Goal: Contribute content: Contribute content

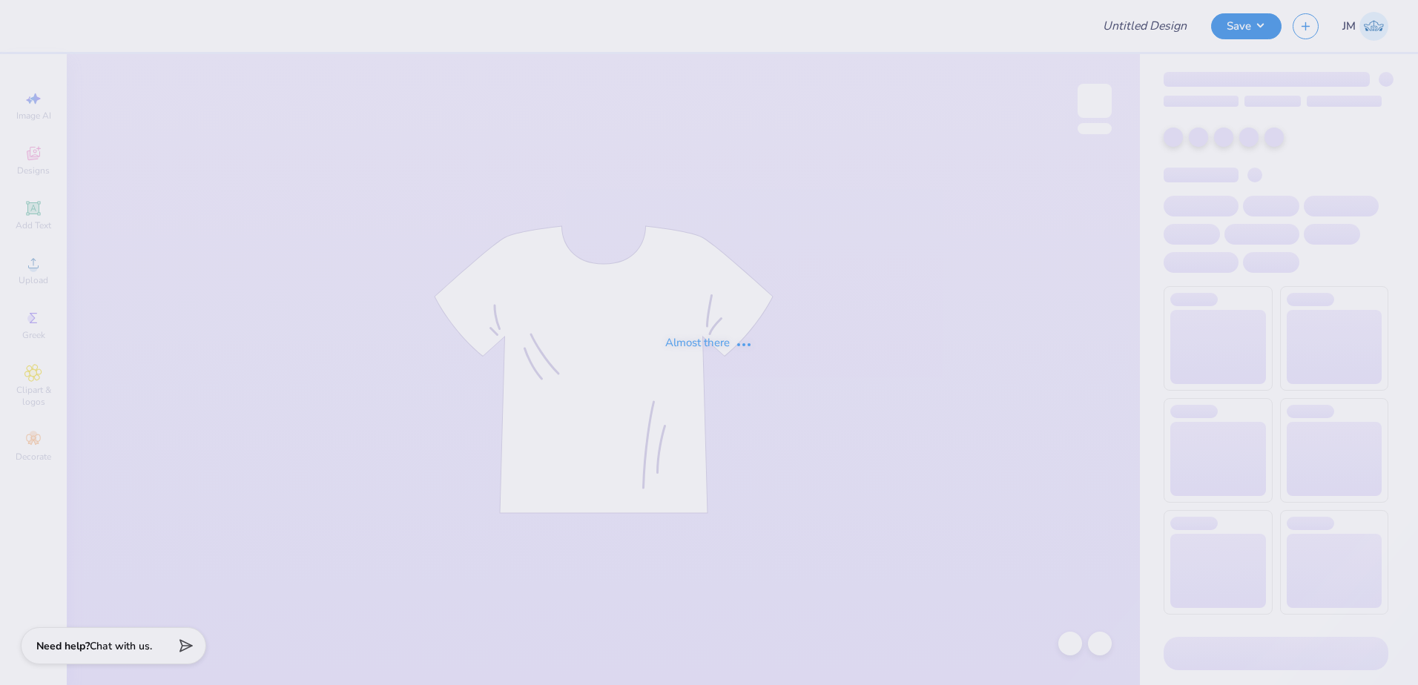
type input "Kappa Sigma GS Fall Rush"
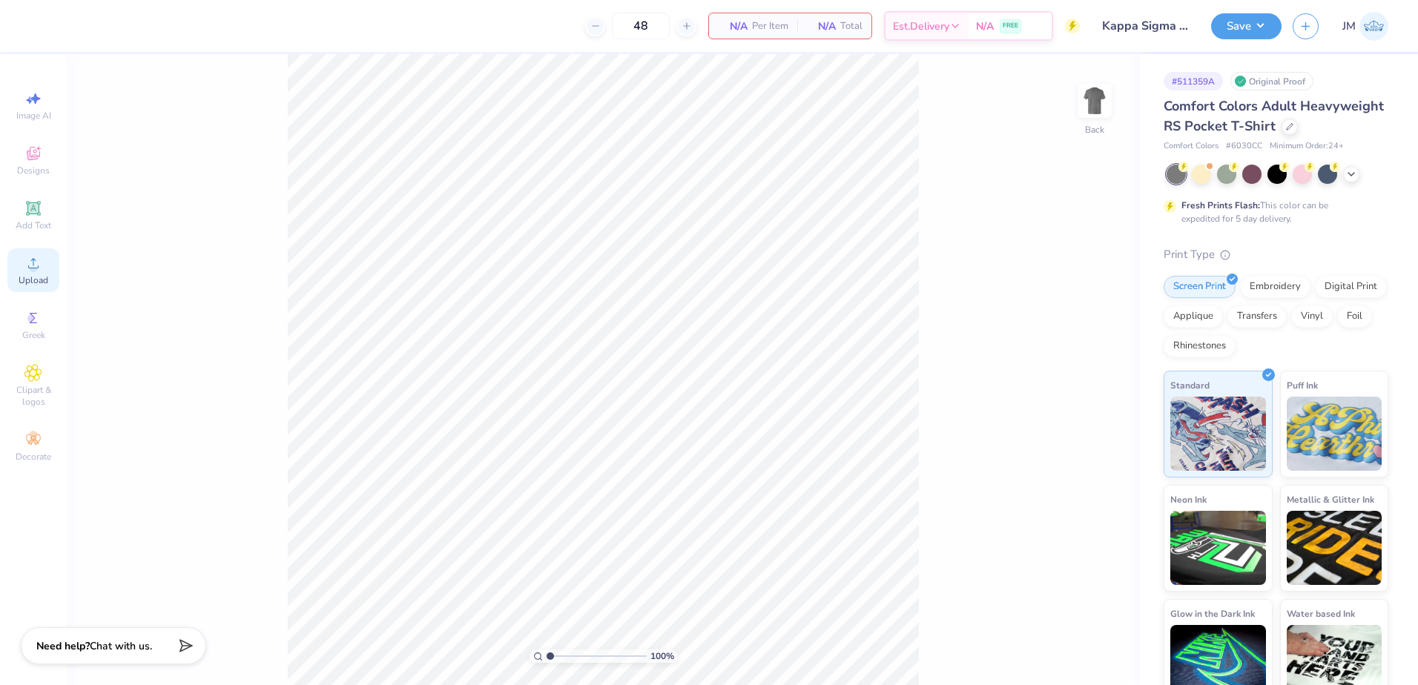
click at [49, 274] on div "Upload" at bounding box center [33, 270] width 52 height 44
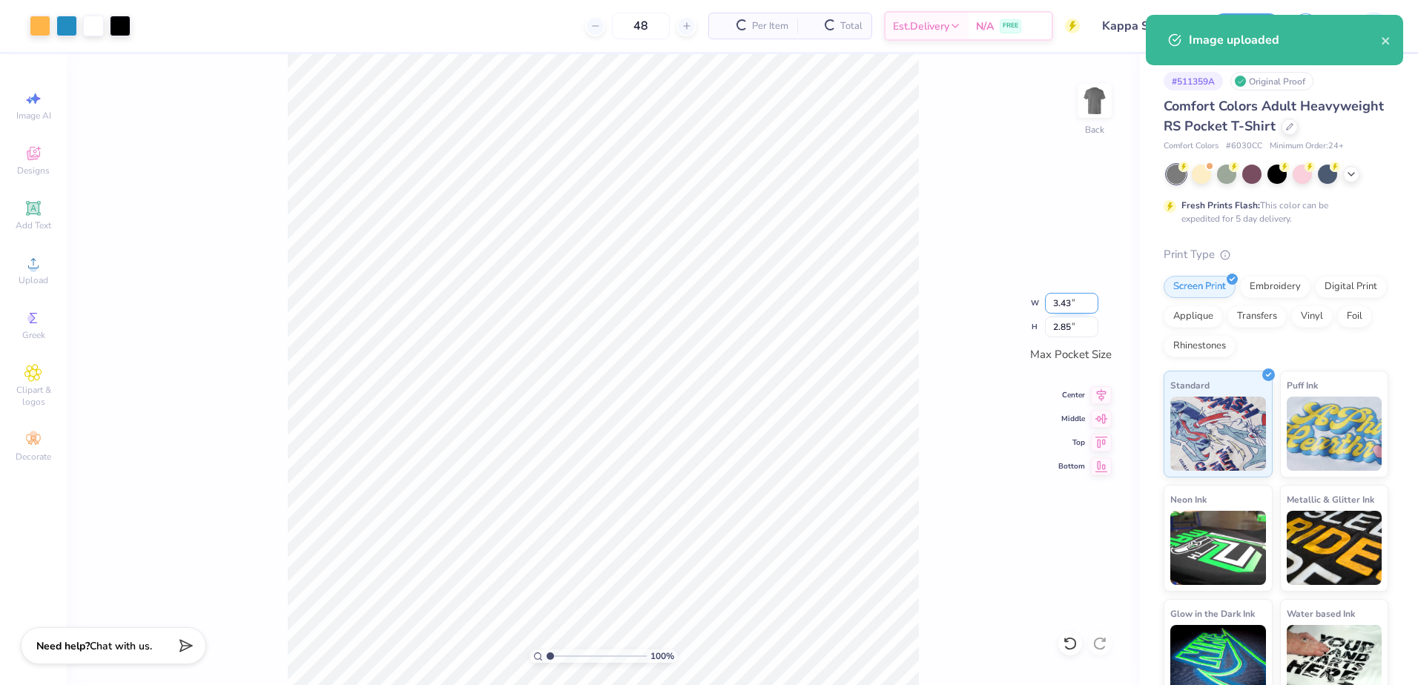
click at [1063, 306] on input "3.43" at bounding box center [1071, 303] width 53 height 21
type input "3.50"
type input "2.91"
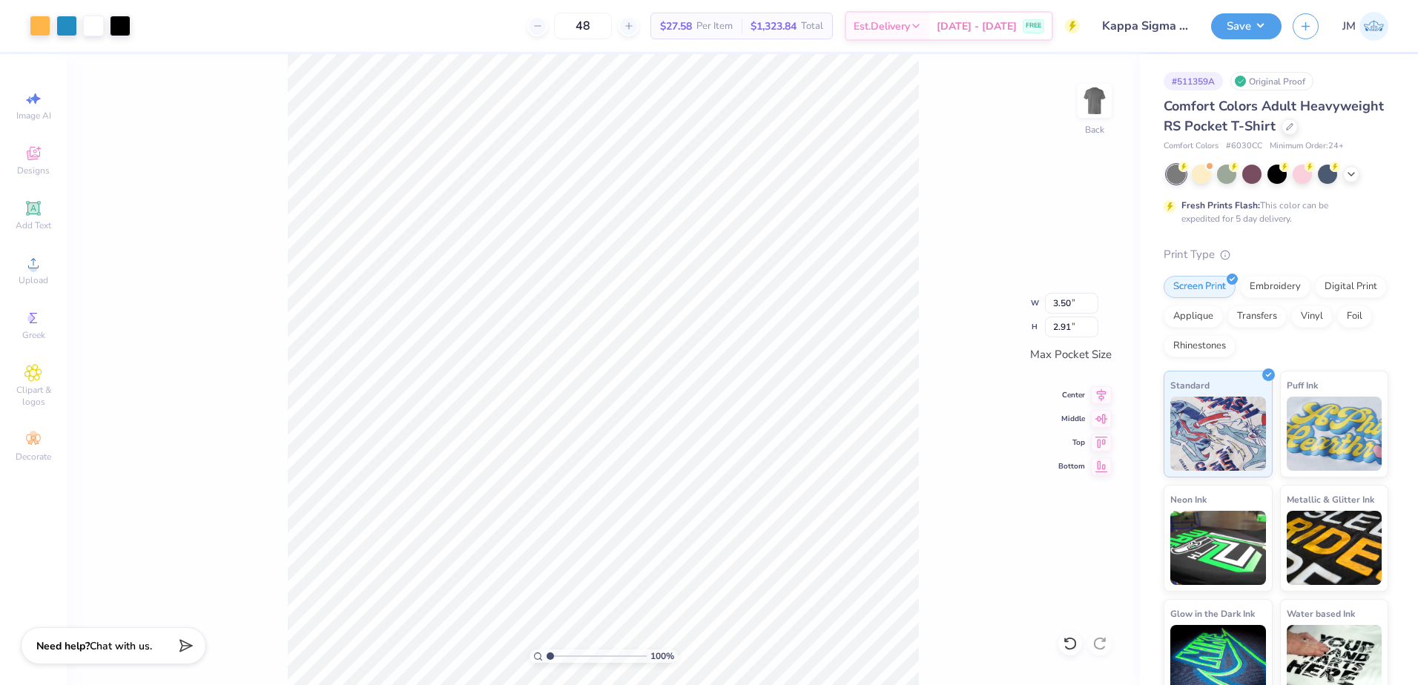
click at [1096, 394] on icon at bounding box center [1101, 395] width 21 height 18
click at [1105, 420] on icon at bounding box center [1101, 417] width 13 height 10
click at [1056, 108] on div "100 % Back" at bounding box center [603, 369] width 1073 height 631
click at [1082, 108] on img at bounding box center [1094, 100] width 59 height 59
click at [16, 259] on div "Upload" at bounding box center [33, 270] width 52 height 44
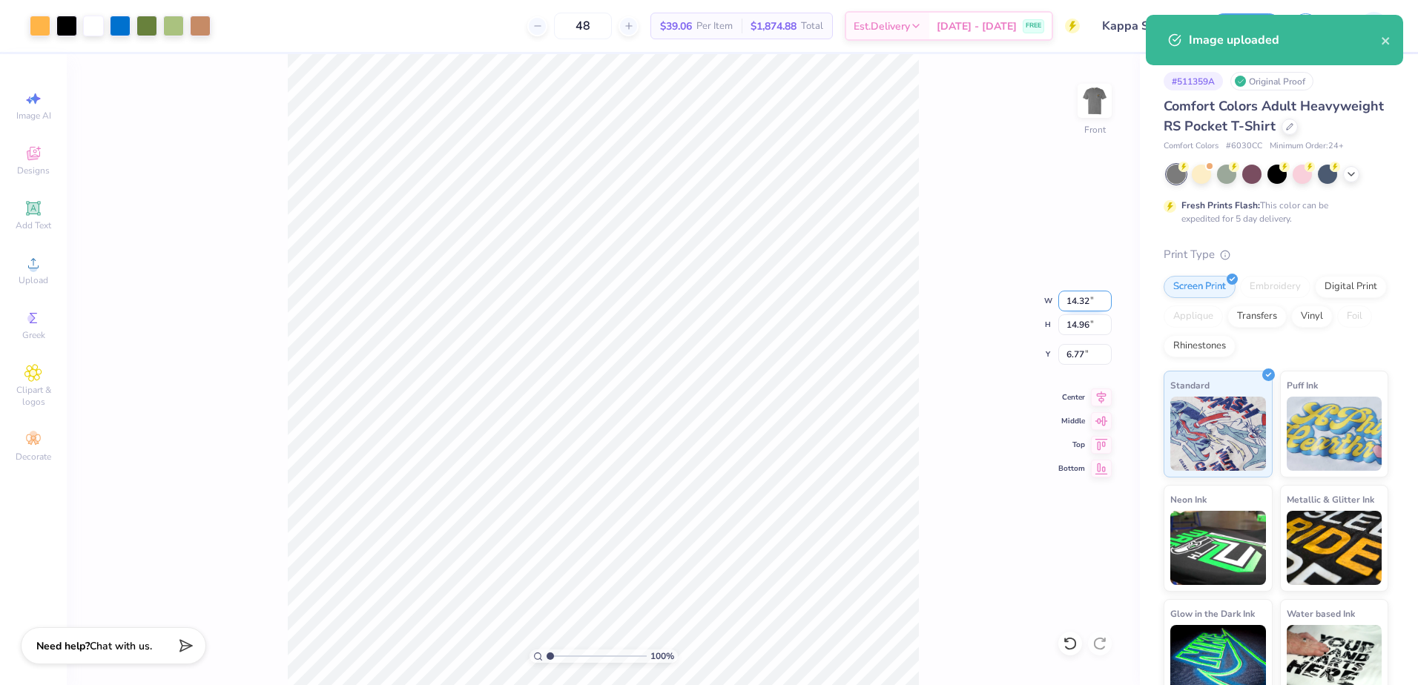
click at [1077, 296] on input "14.32" at bounding box center [1084, 301] width 53 height 21
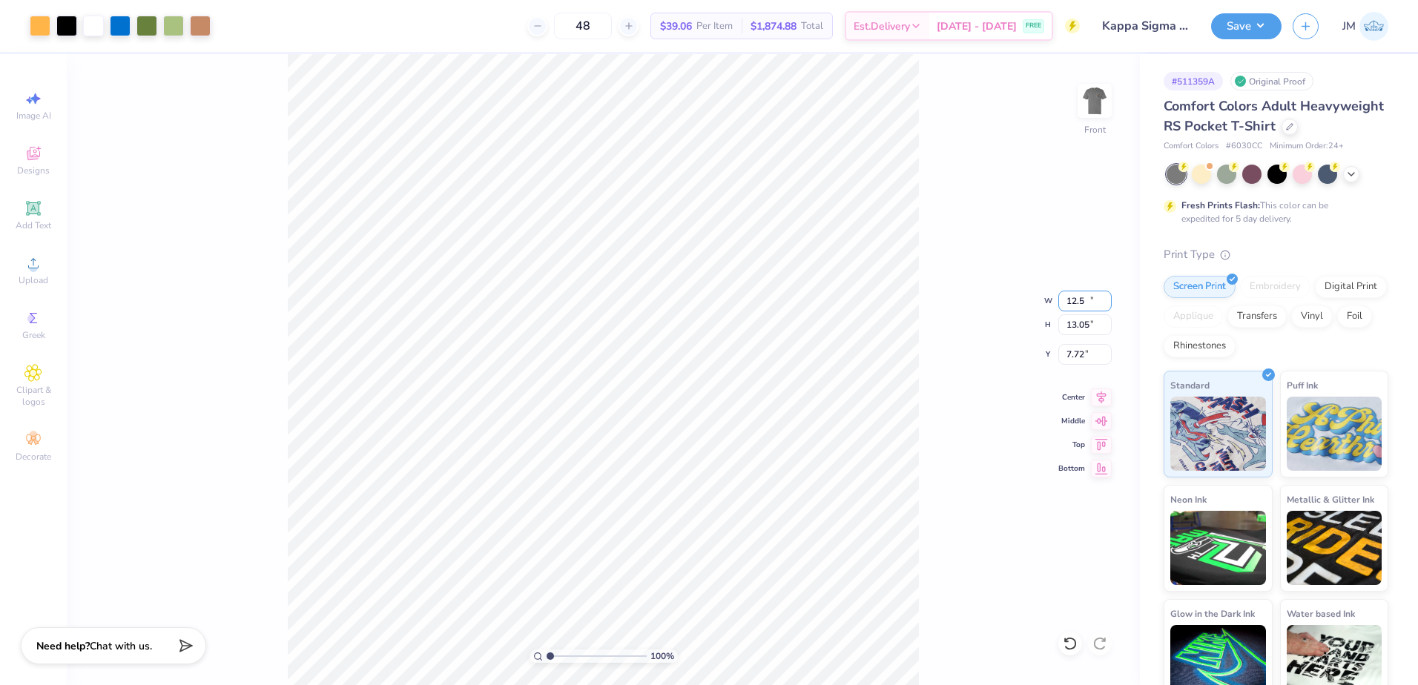
type input "12.50"
type input "13.05"
drag, startPoint x: 1074, startPoint y: 359, endPoint x: 1068, endPoint y: 345, distance: 15.0
click at [1074, 358] on input "7.72" at bounding box center [1084, 354] width 53 height 21
click at [1079, 325] on input "13.05" at bounding box center [1084, 324] width 53 height 21
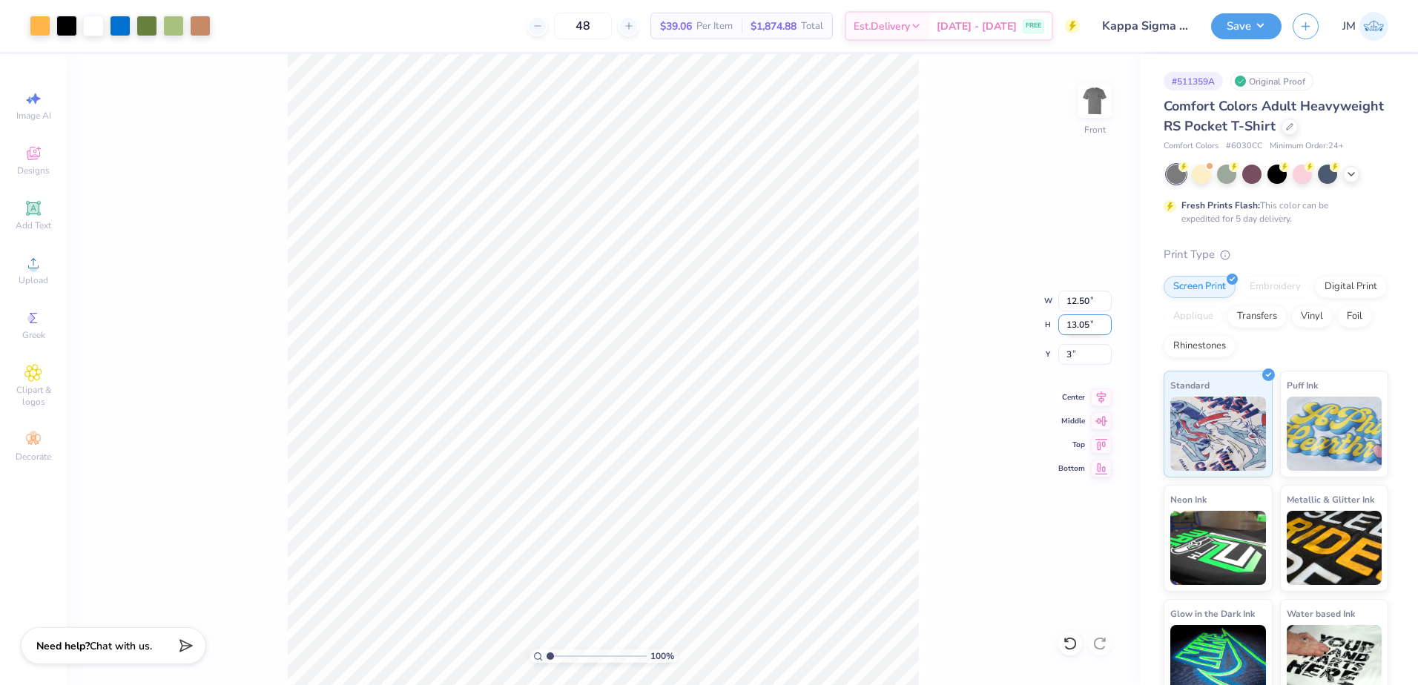
type input "3.00"
click at [1101, 391] on icon at bounding box center [1101, 395] width 10 height 13
click at [1258, 27] on button "Save" at bounding box center [1246, 24] width 70 height 26
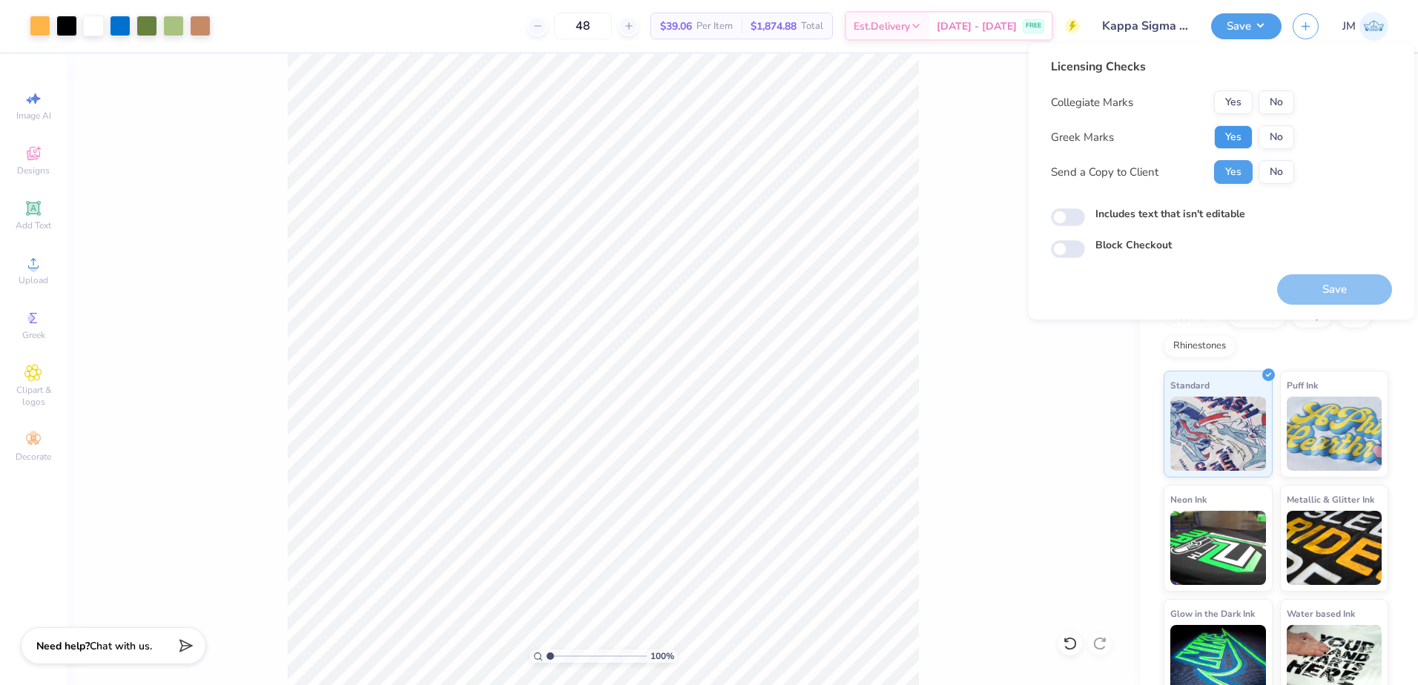
click at [1217, 136] on button "Yes" at bounding box center [1233, 137] width 39 height 24
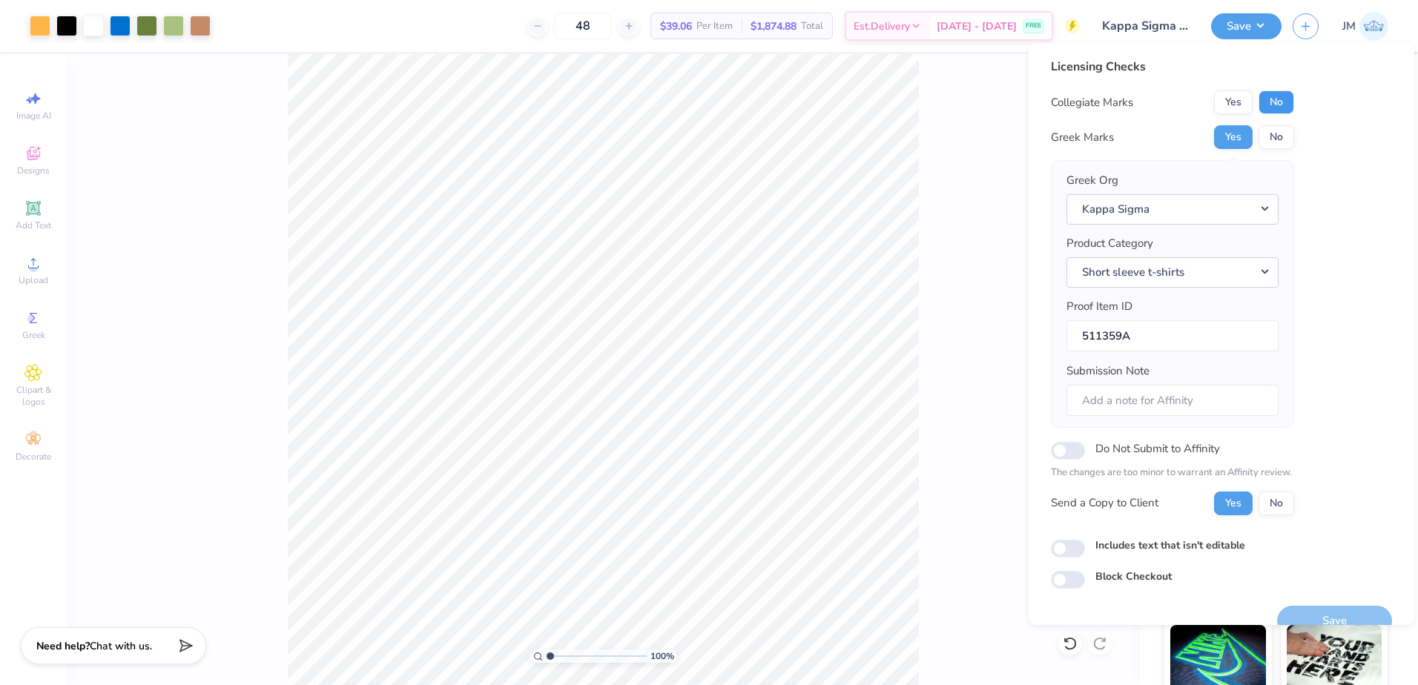
click at [1269, 97] on button "No" at bounding box center [1276, 102] width 36 height 24
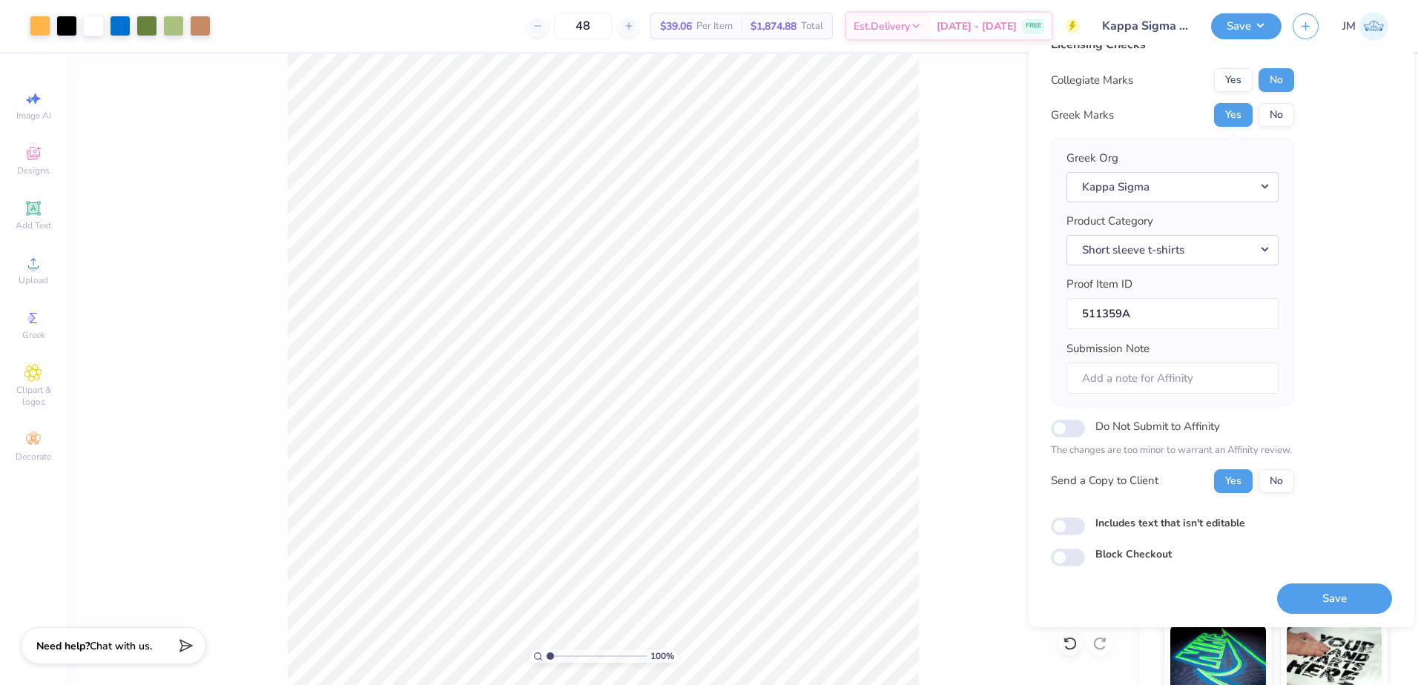
scroll to position [25, 0]
click at [1311, 597] on button "Save" at bounding box center [1334, 598] width 115 height 30
